Goal: Task Accomplishment & Management: Complete application form

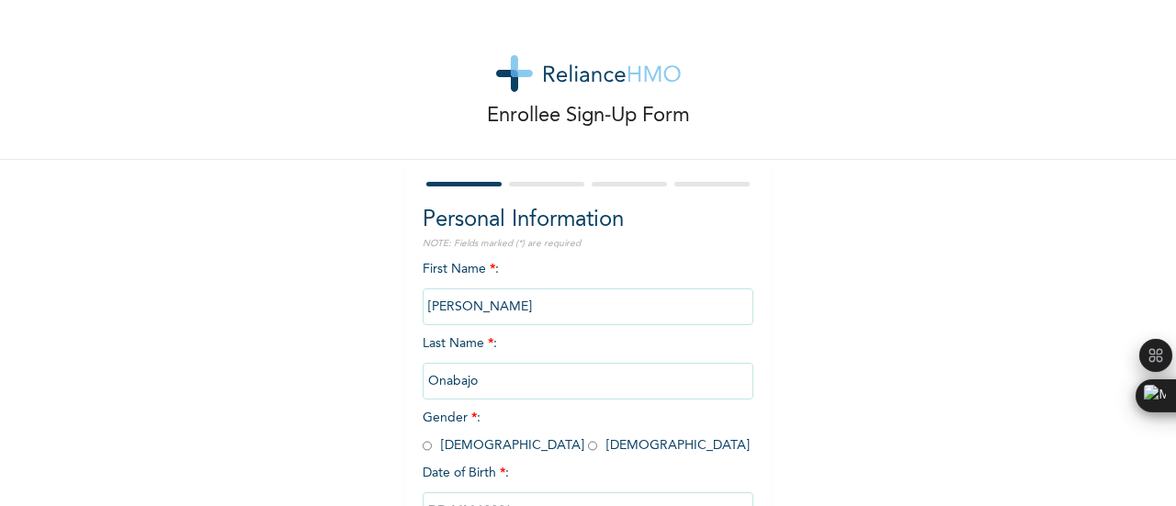
scroll to position [141, 0]
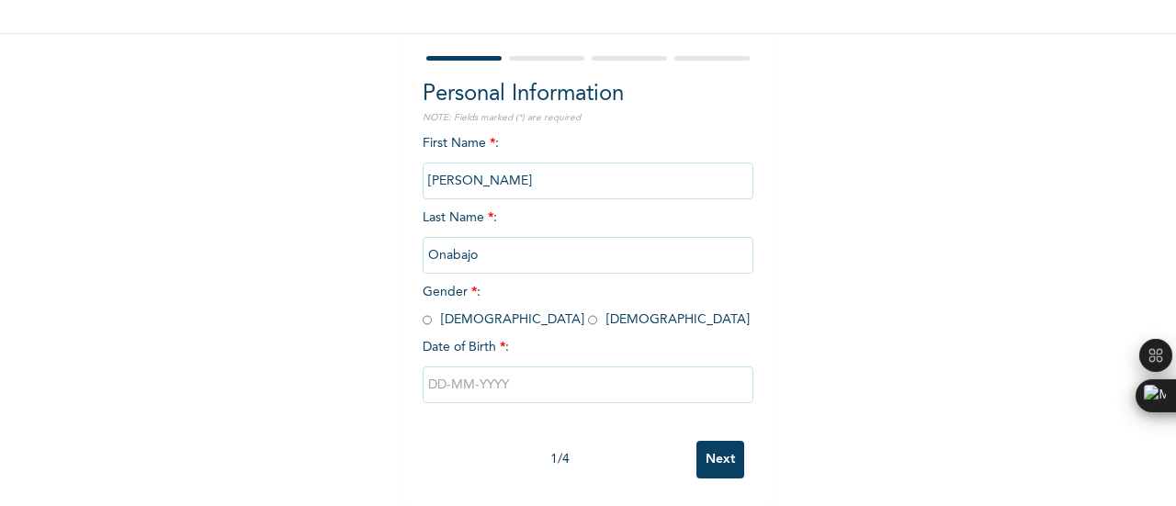
click at [423, 311] on input "radio" at bounding box center [427, 319] width 9 height 17
radio input "true"
click at [486, 369] on input "text" at bounding box center [588, 385] width 331 height 37
select select "8"
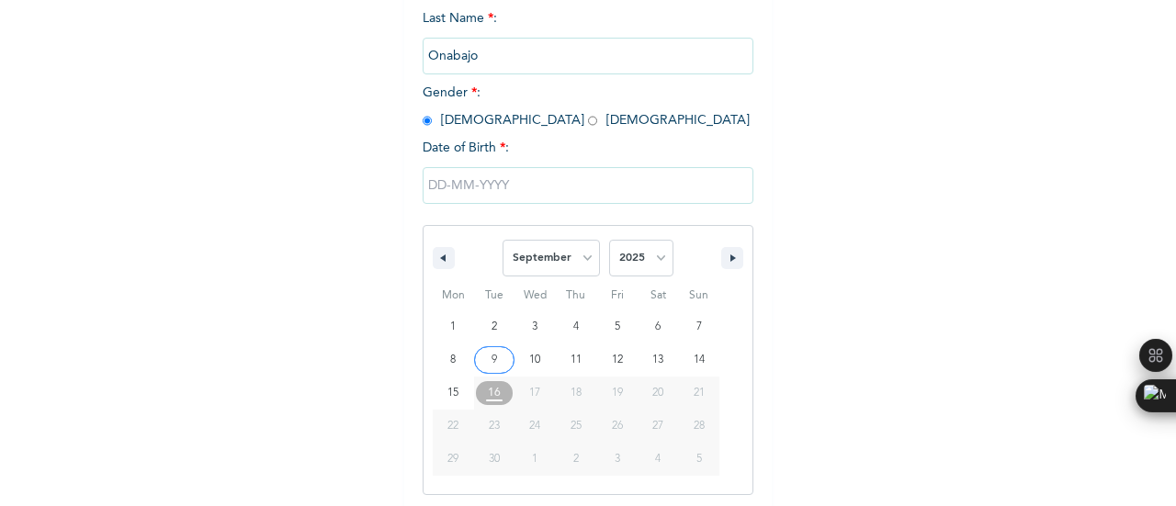
scroll to position [330, 0]
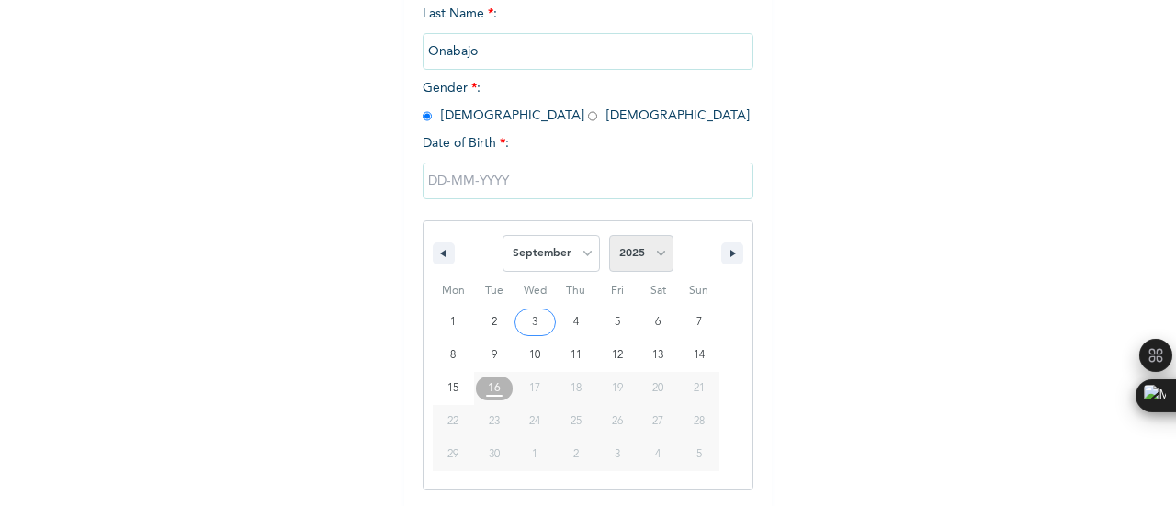
click at [643, 265] on select "2025 2024 2023 2022 2021 2020 2019 2018 2017 2016 2015 2014 2013 2012 2011 2010…" at bounding box center [641, 253] width 64 height 37
select select "2002"
click at [609, 237] on select "2025 2024 2023 2022 2021 2020 2019 2018 2017 2016 2015 2014 2013 2012 2011 2010…" at bounding box center [641, 253] width 64 height 37
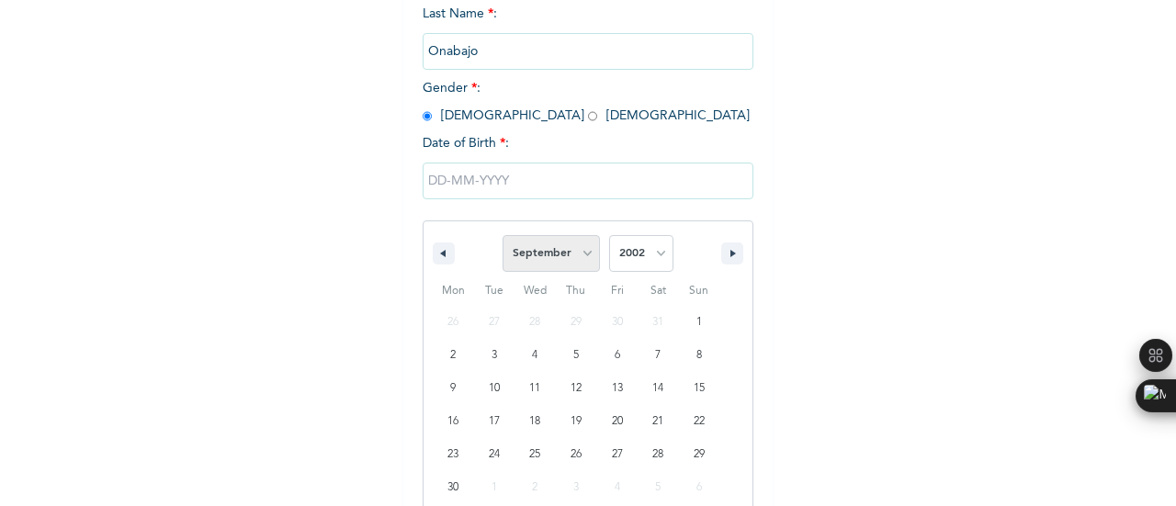
click at [571, 254] on select "January February March April May June July August September October November De…" at bounding box center [551, 253] width 97 height 37
select select "9"
click at [503, 237] on select "January February March April May June July August September October November De…" at bounding box center [551, 253] width 97 height 37
type input "[DATE]"
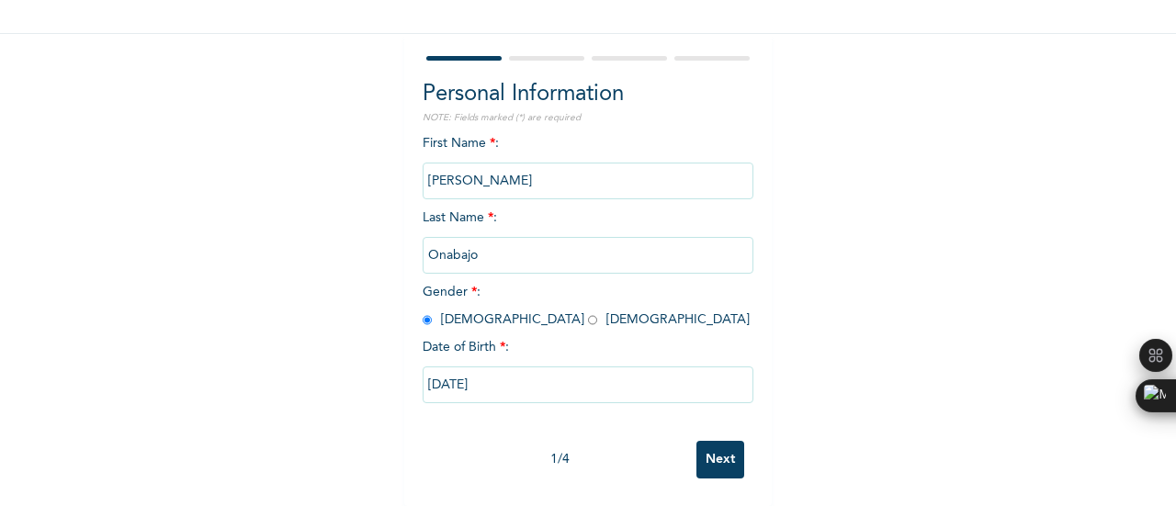
click at [707, 441] on input "Next" at bounding box center [720, 460] width 48 height 38
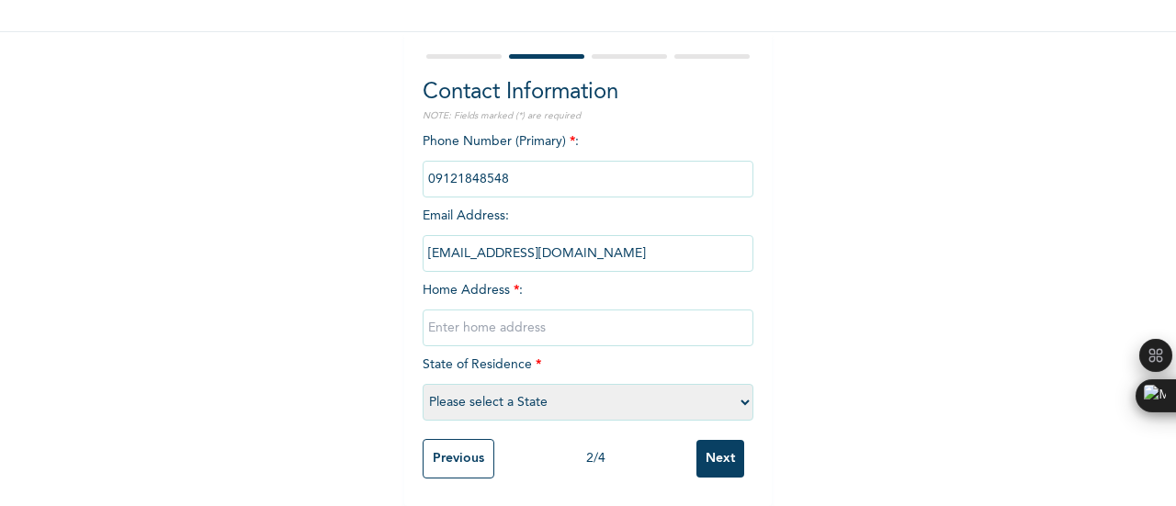
click at [548, 315] on input "text" at bounding box center [588, 328] width 331 height 37
type input "Opic estate [GEOGRAPHIC_DATA]"
select select "25"
click at [722, 449] on input "Next" at bounding box center [720, 459] width 48 height 38
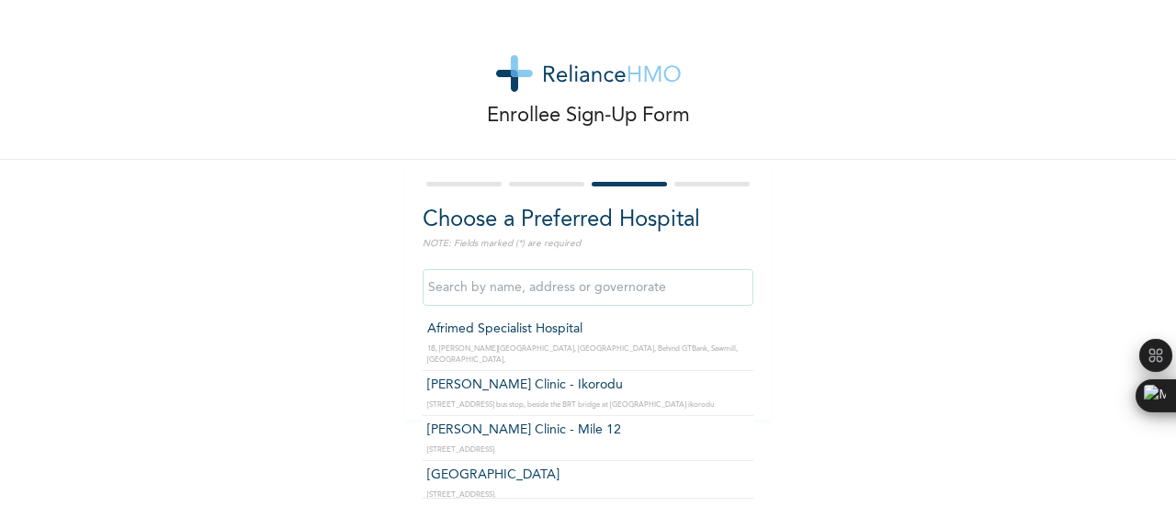
click at [497, 283] on input "text" at bounding box center [588, 287] width 331 height 37
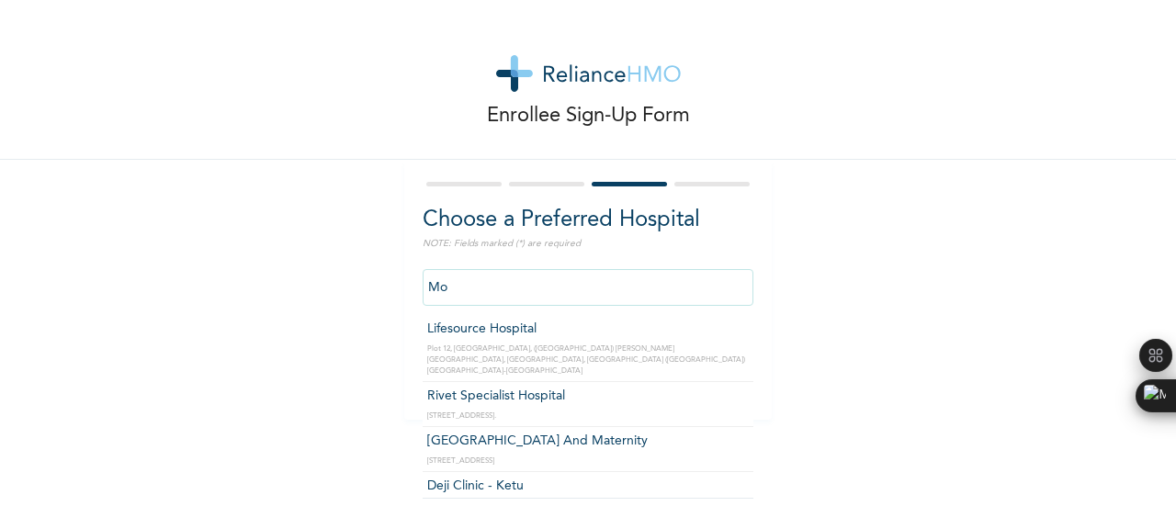
type input "M"
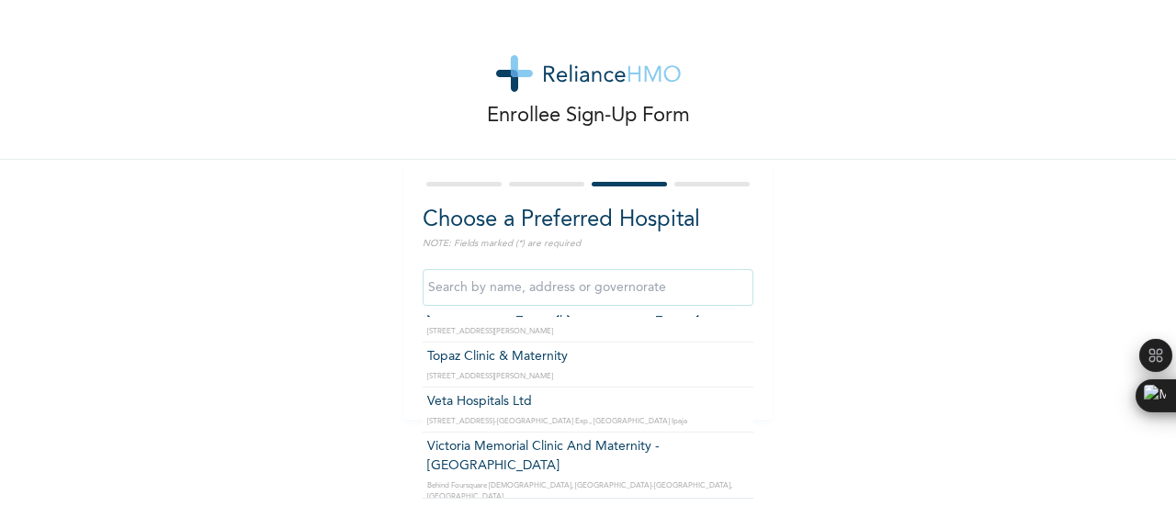
scroll to position [2995, 0]
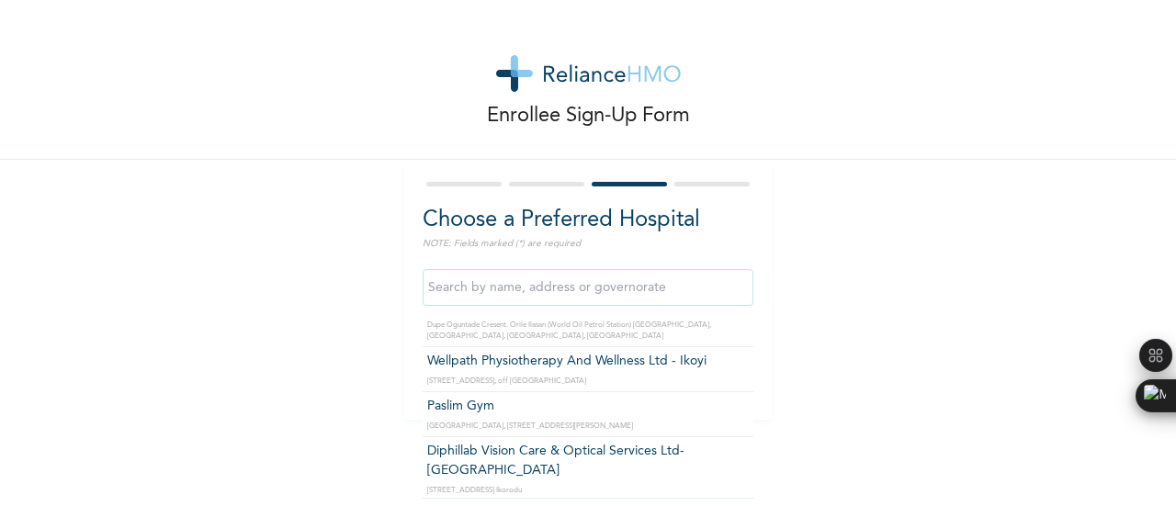
type input "m"
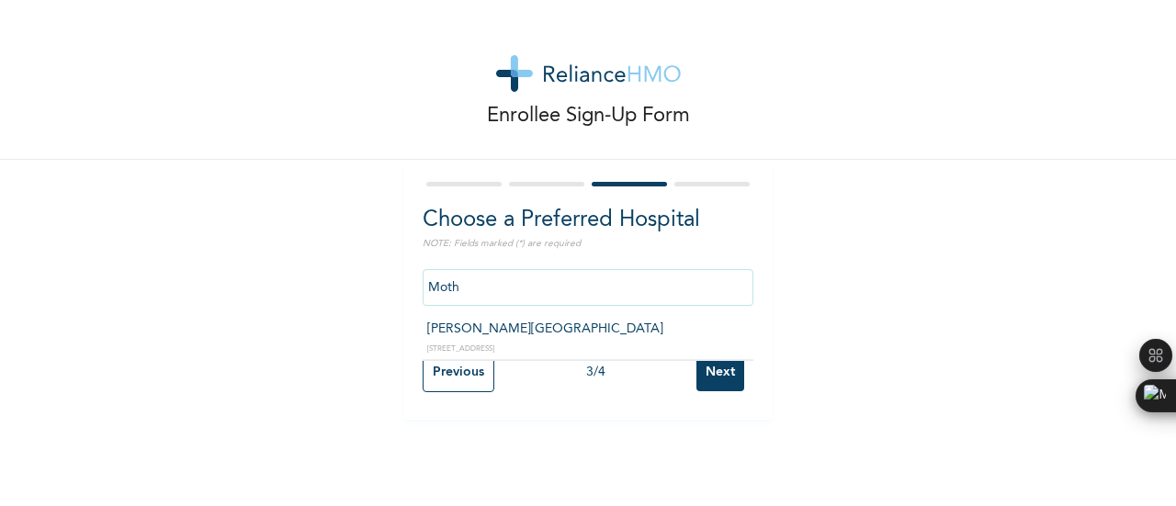
scroll to position [0, 0]
type input "Mother and child"
click input "Next" at bounding box center [720, 373] width 48 height 38
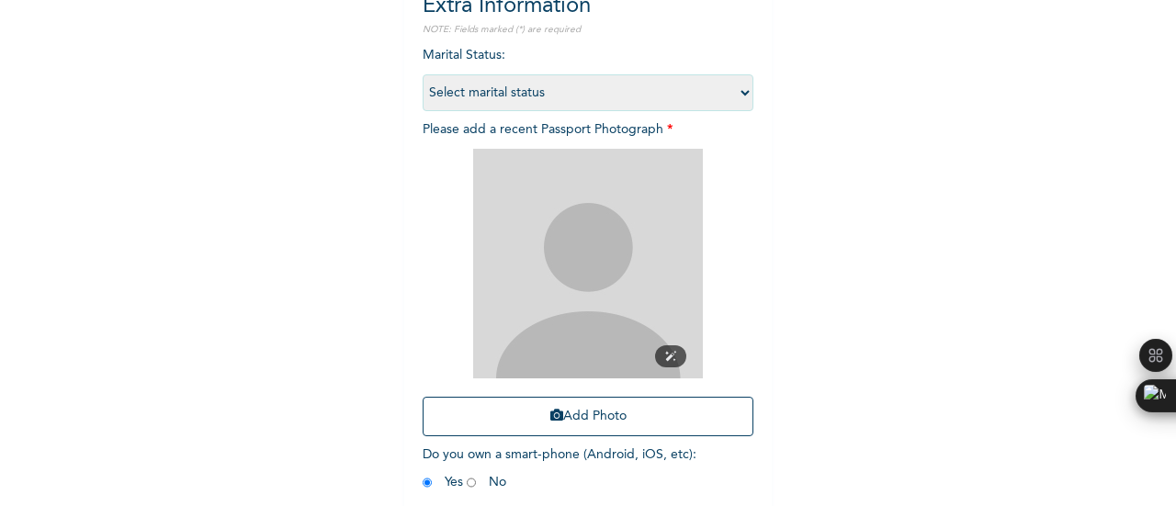
scroll to position [299, 0]
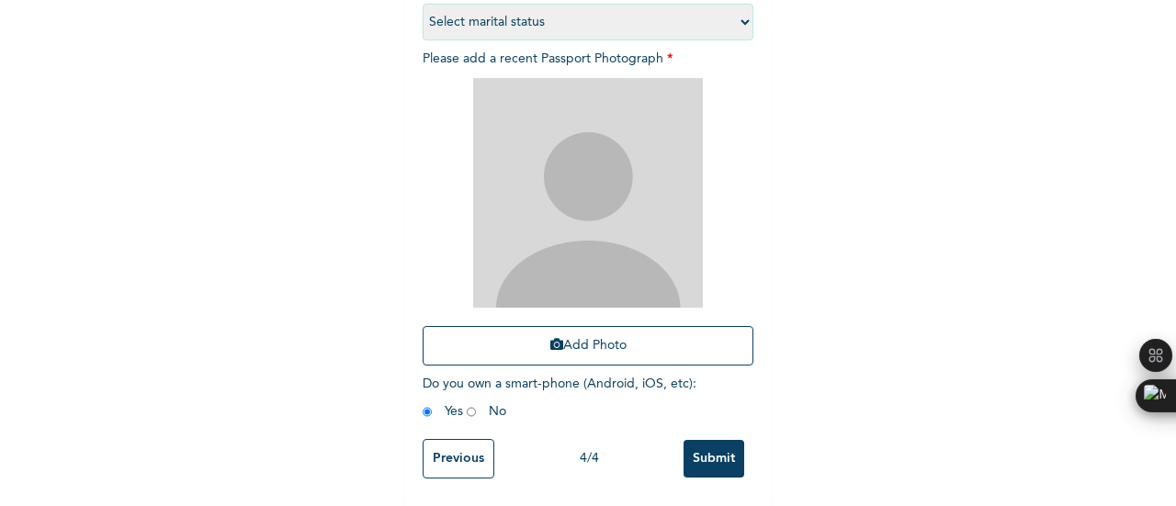
click at [449, 439] on input "Previous" at bounding box center [459, 459] width 72 height 40
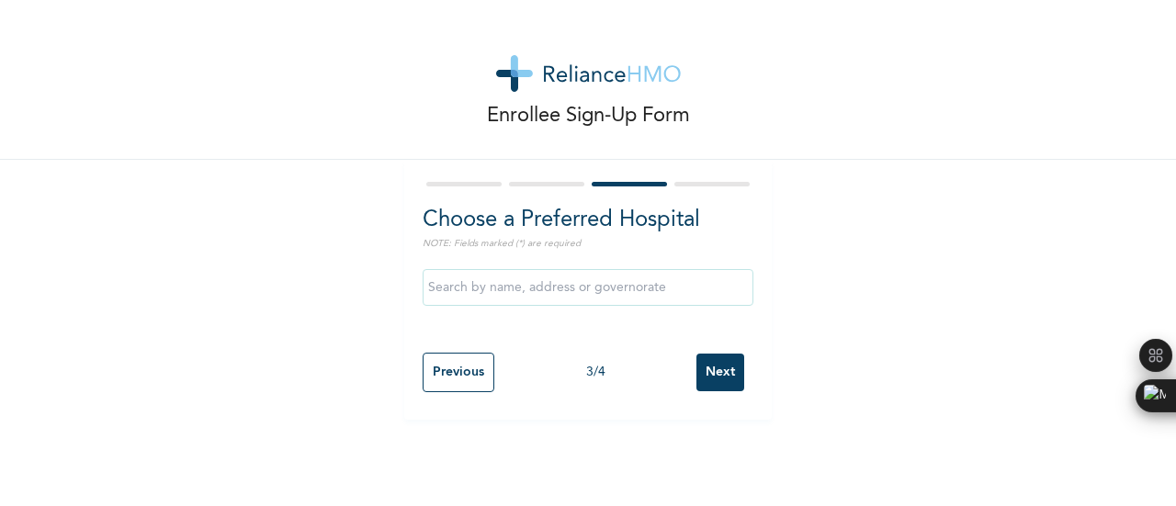
scroll to position [0, 0]
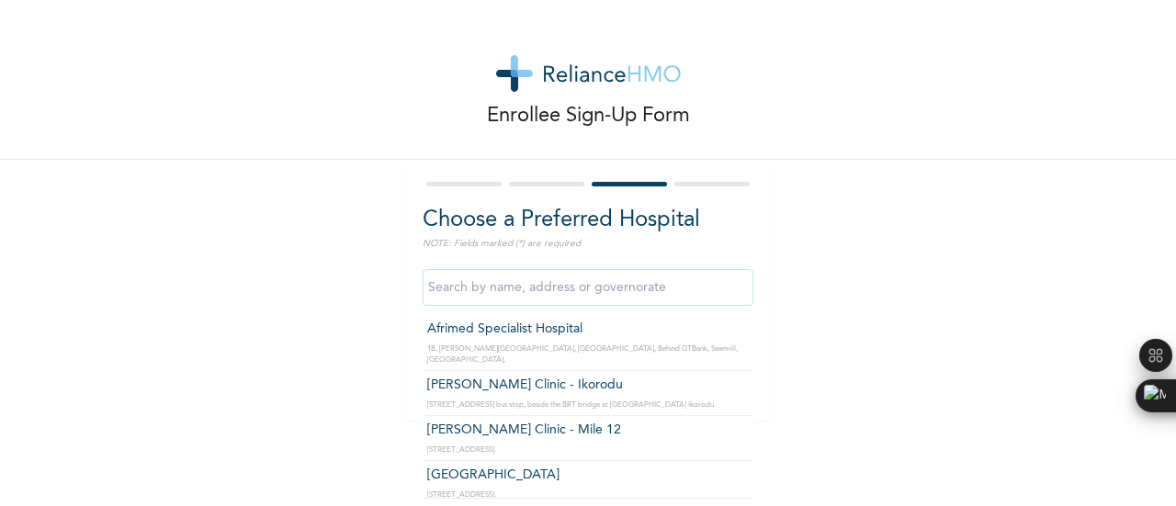
click at [503, 282] on input "text" at bounding box center [588, 287] width 331 height 37
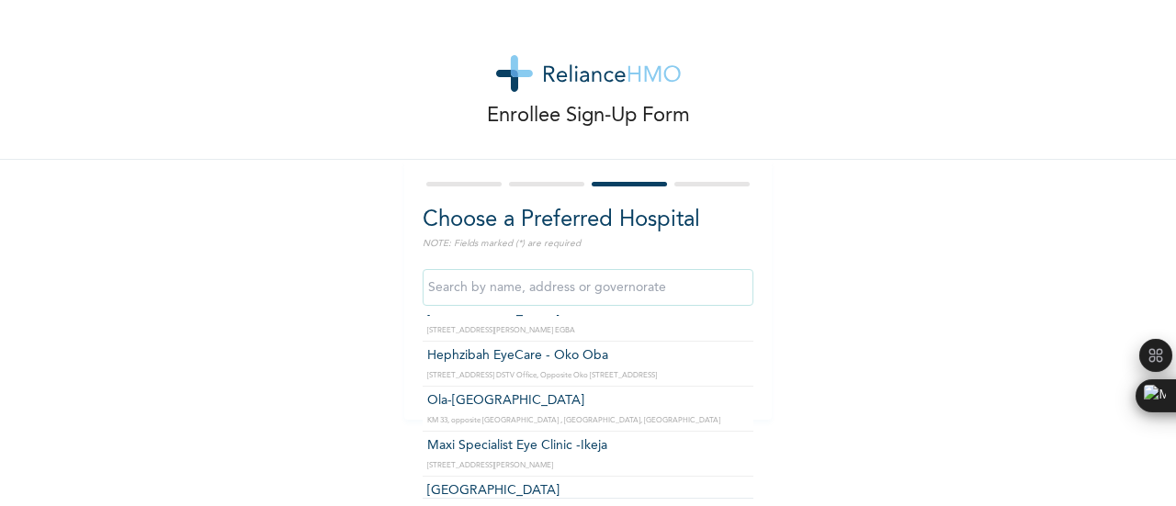
scroll to position [7008, 0]
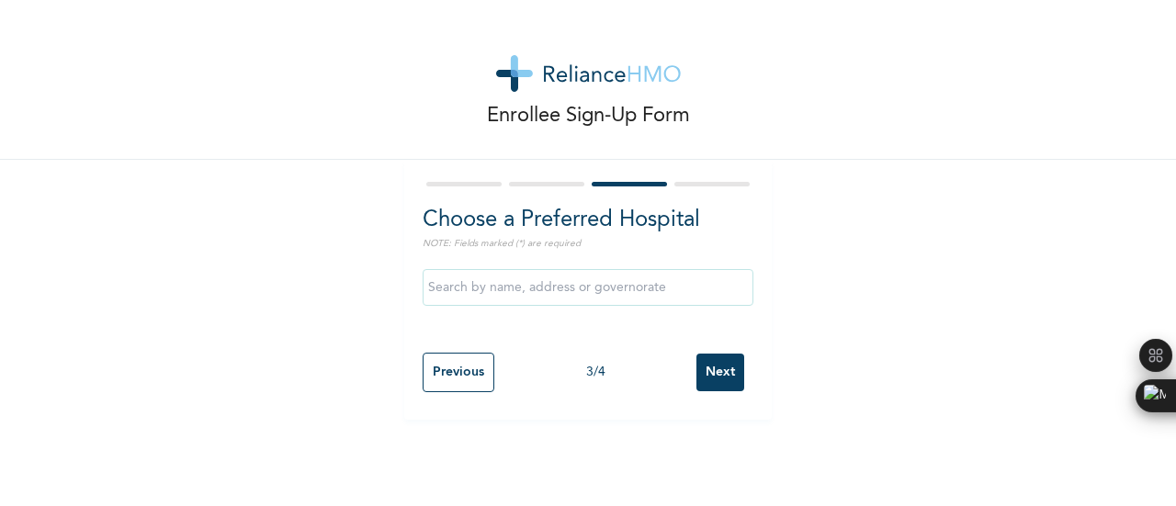
click at [891, 357] on div "Enrollee Sign-Up Form Choose a Preferred Hospital NOTE: Fields marked (*) are r…" at bounding box center [588, 210] width 1176 height 420
click at [450, 383] on input "Previous" at bounding box center [459, 373] width 72 height 40
select select "25"
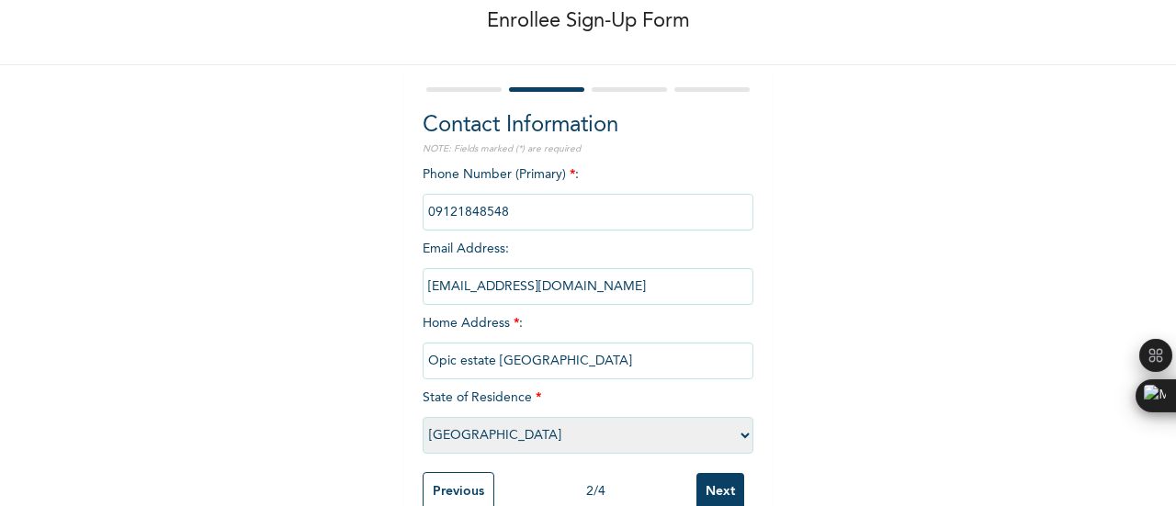
scroll to position [143, 0]
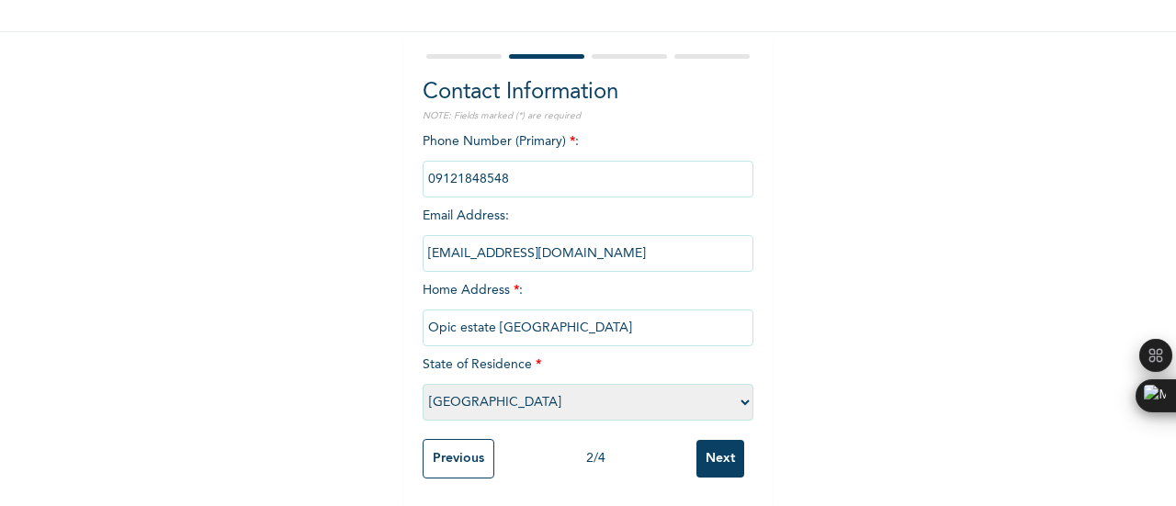
click at [578, 313] on input "Opic estate [GEOGRAPHIC_DATA]" at bounding box center [588, 328] width 331 height 37
type input "O"
type input "B"
type input "Isheri North GRA 25"
click at [696, 384] on select "Please select a State [PERSON_NAME] (FCT) [PERSON_NAME] Ibom [GEOGRAPHIC_DATA] …" at bounding box center [588, 402] width 331 height 37
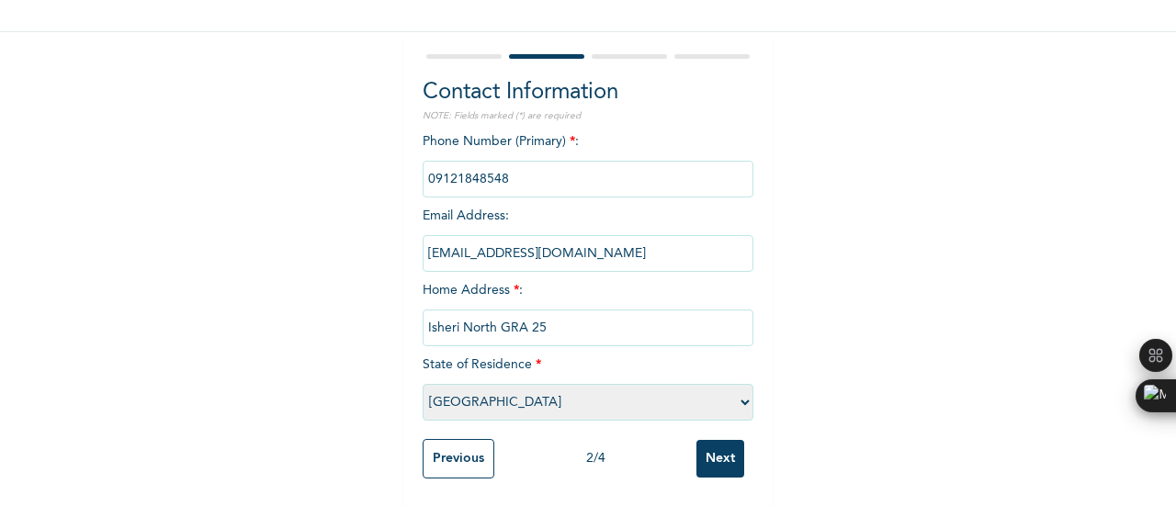
click at [423, 384] on select "Please select a State [PERSON_NAME] (FCT) [PERSON_NAME] Ibom [GEOGRAPHIC_DATA] …" at bounding box center [588, 402] width 331 height 37
click at [729, 451] on input "Next" at bounding box center [720, 459] width 48 height 38
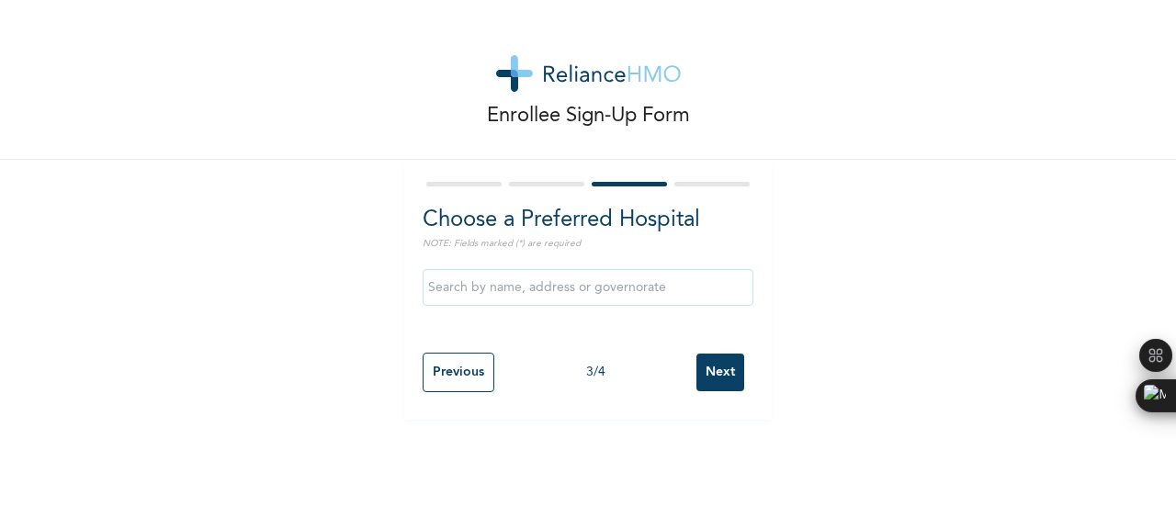
scroll to position [0, 0]
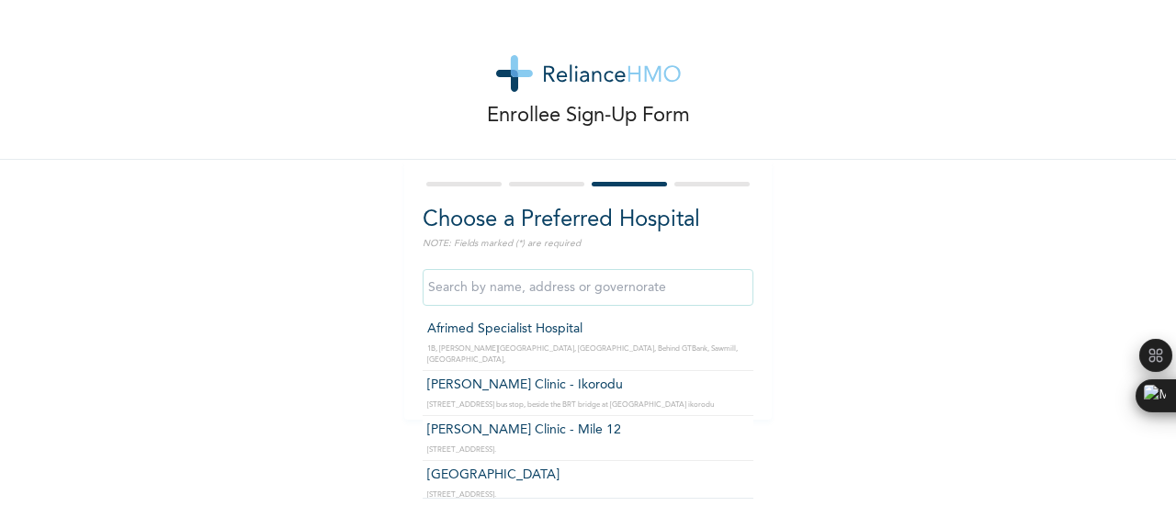
click at [562, 295] on input "text" at bounding box center [588, 287] width 331 height 37
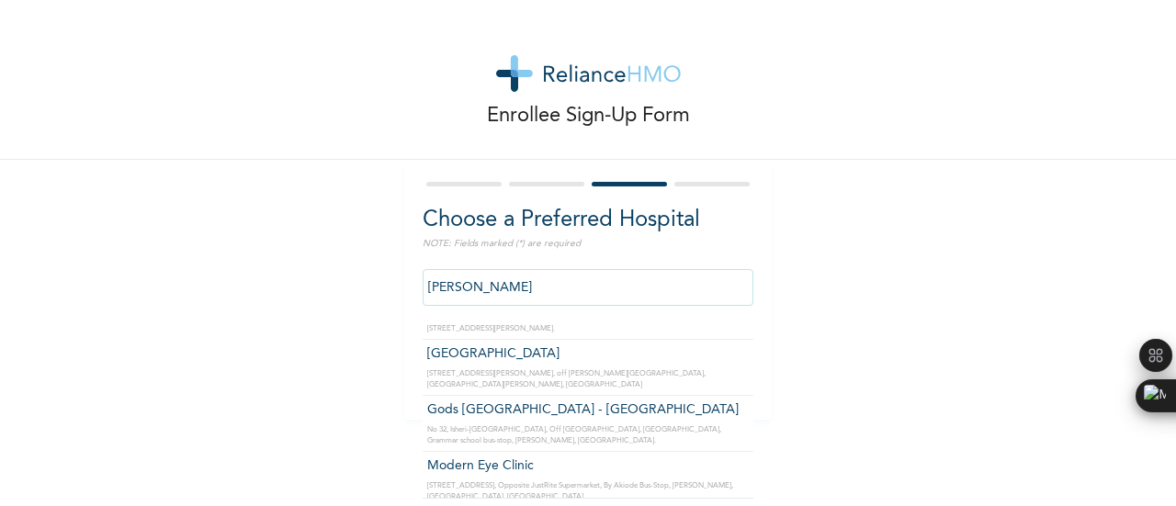
scroll to position [18, 0]
type input "Gods [GEOGRAPHIC_DATA] - [GEOGRAPHIC_DATA]"
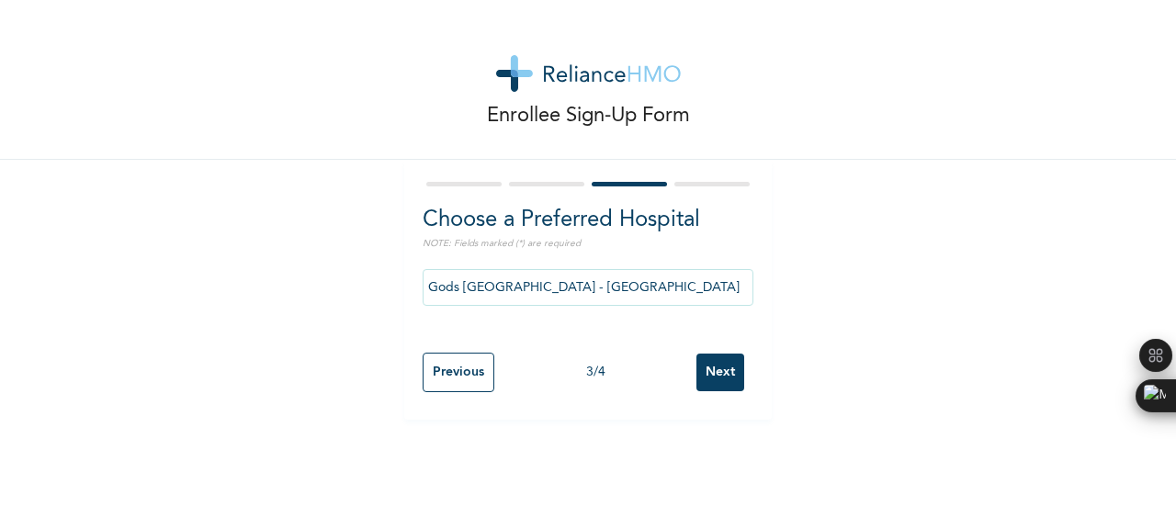
click at [706, 374] on input "Next" at bounding box center [720, 373] width 48 height 38
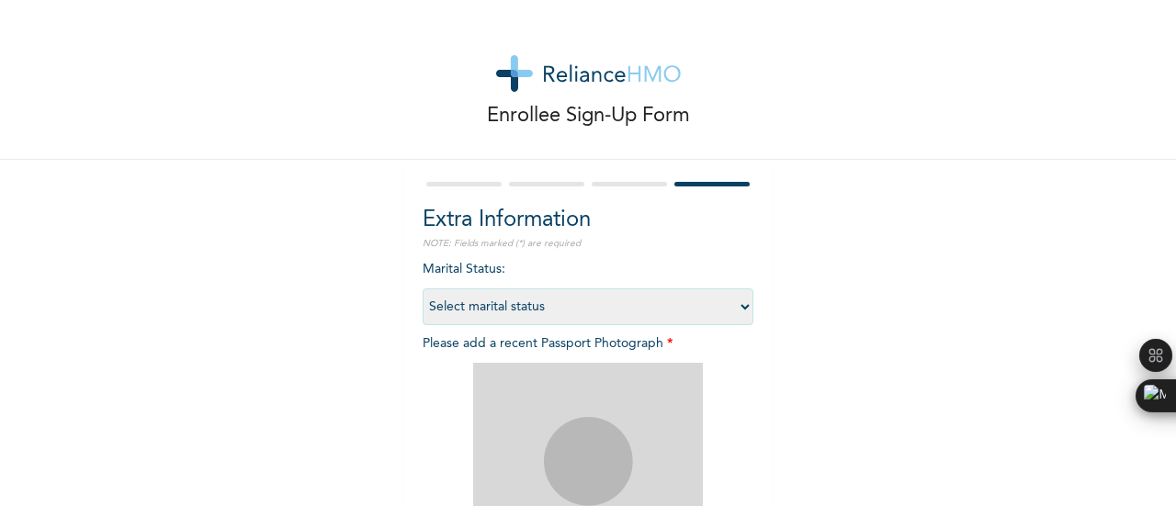
click at [578, 311] on select "Select marital status [DEMOGRAPHIC_DATA] Married [DEMOGRAPHIC_DATA] Widow/[DEMO…" at bounding box center [588, 306] width 331 height 37
select select "1"
click at [423, 288] on select "Select marital status [DEMOGRAPHIC_DATA] Married [DEMOGRAPHIC_DATA] Widow/[DEMO…" at bounding box center [588, 306] width 331 height 37
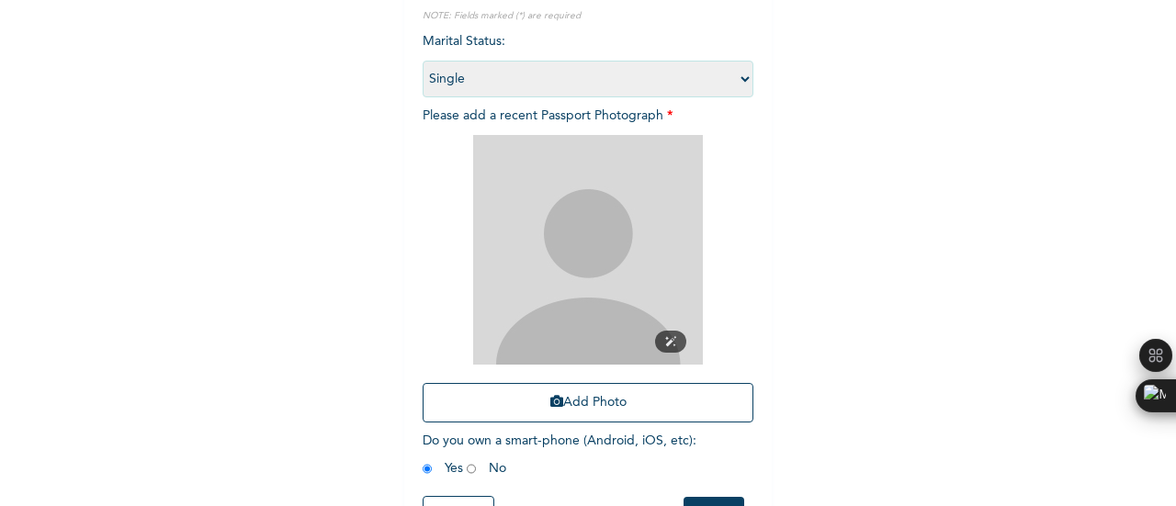
scroll to position [230, 0]
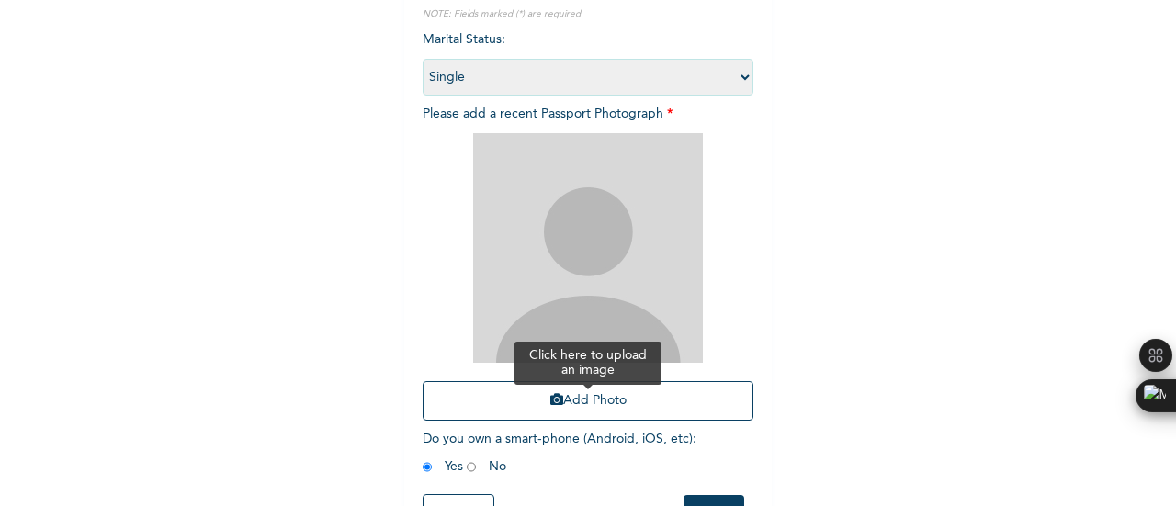
click at [575, 399] on button "Add Photo" at bounding box center [588, 401] width 331 height 40
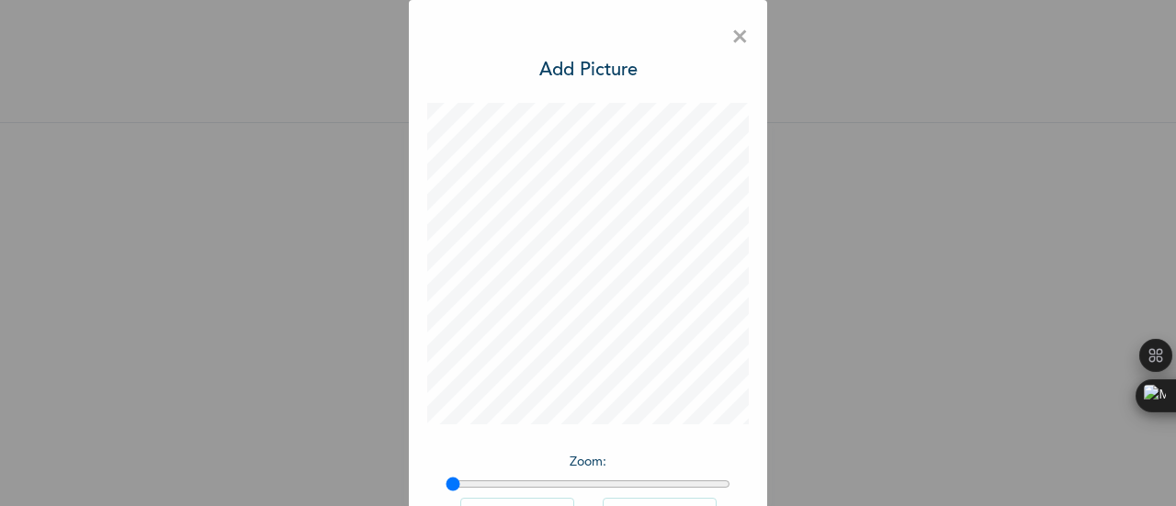
scroll to position [51, 0]
drag, startPoint x: 443, startPoint y: 481, endPoint x: 468, endPoint y: 485, distance: 25.1
type input "1.08"
click at [468, 485] on input "range" at bounding box center [588, 484] width 285 height 15
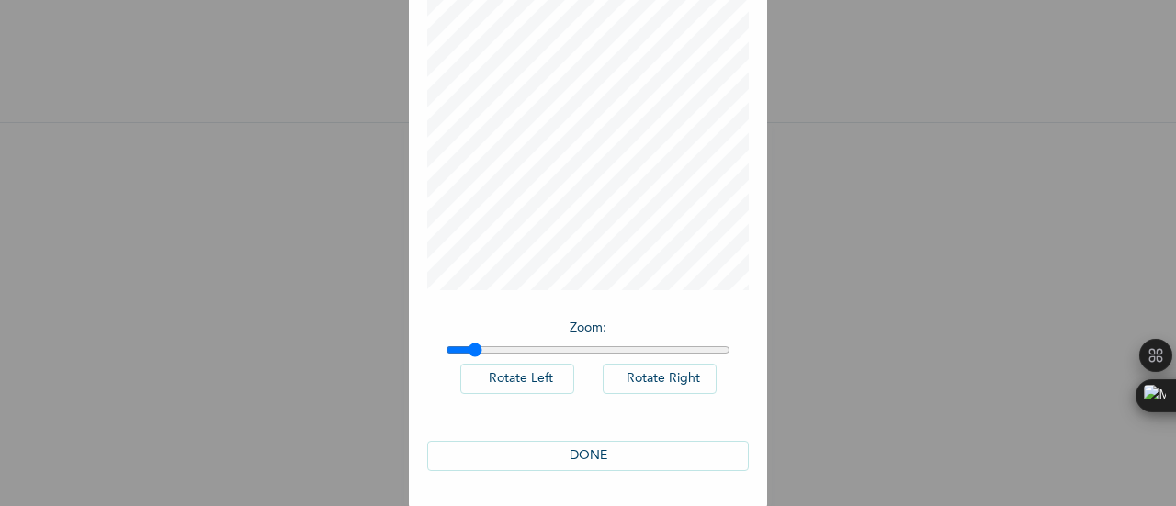
click at [546, 376] on button "Rotate Left" at bounding box center [517, 379] width 114 height 30
click at [585, 454] on button "DONE" at bounding box center [588, 456] width 322 height 30
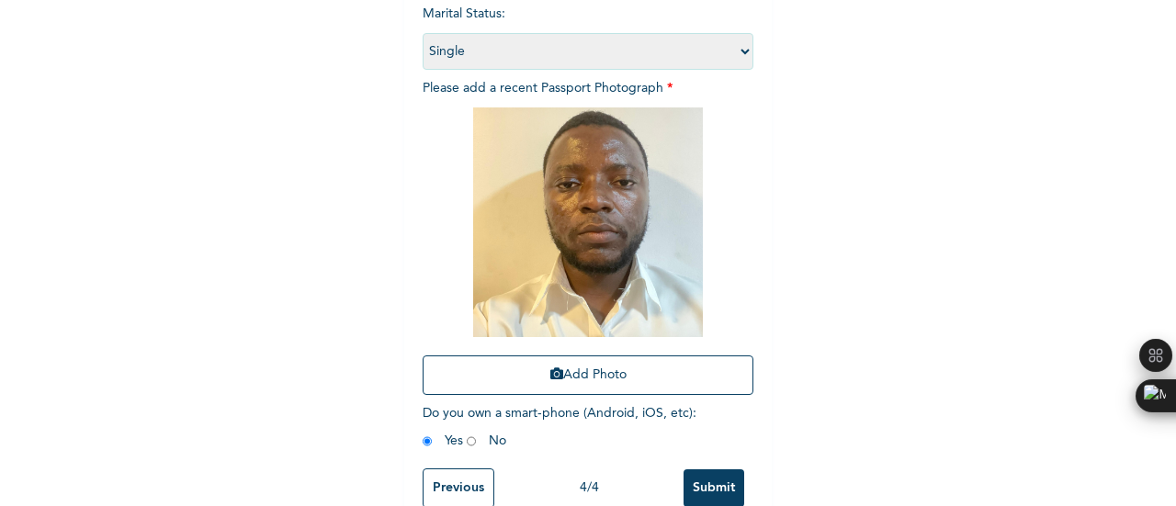
scroll to position [299, 0]
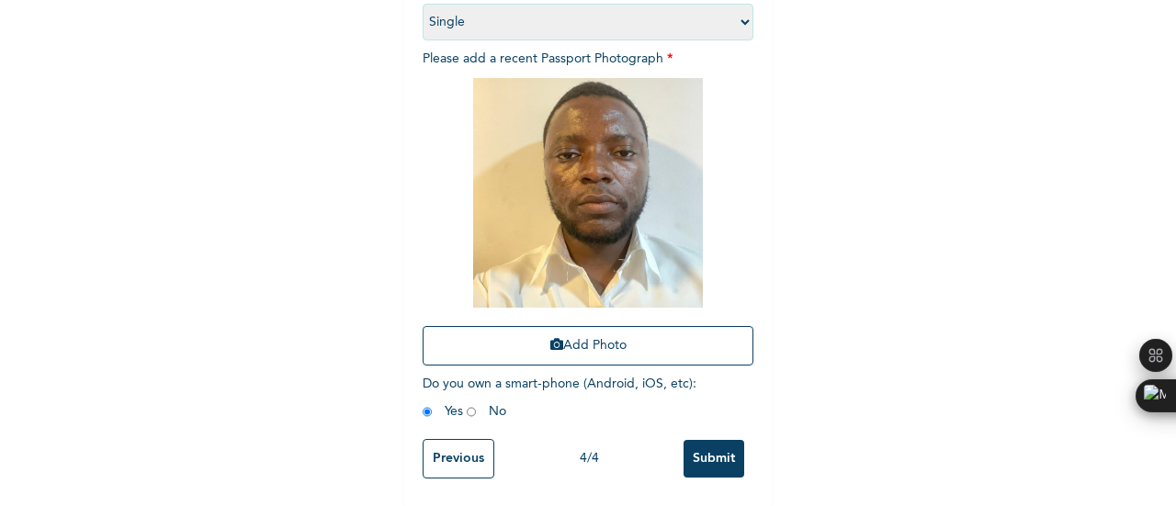
click at [691, 440] on input "Submit" at bounding box center [713, 459] width 61 height 38
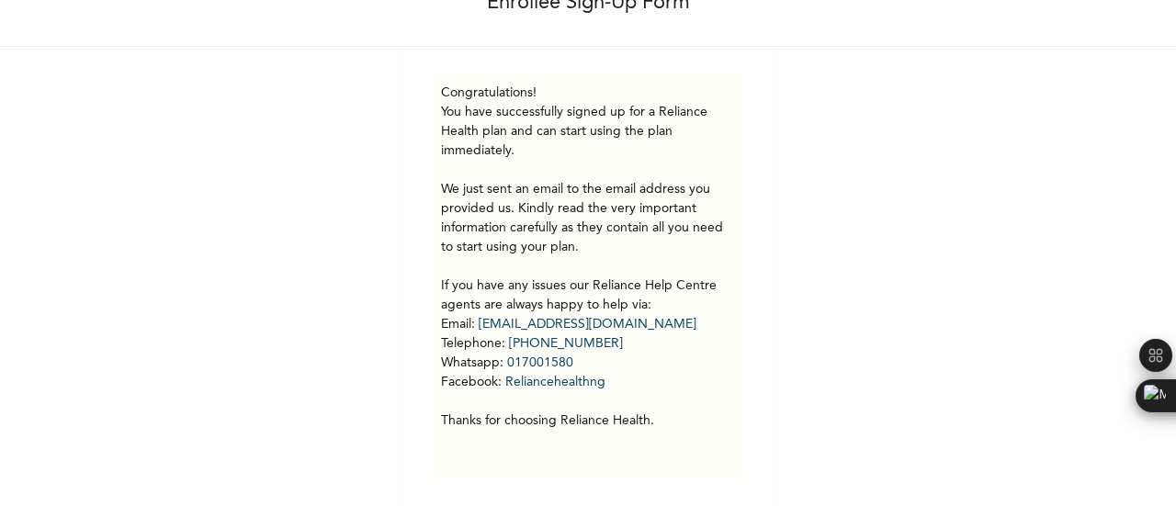
scroll to position [0, 0]
